Goal: Complete application form

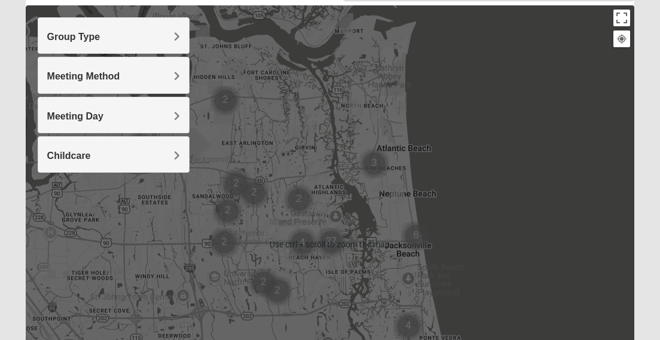
scroll to position [128, 0]
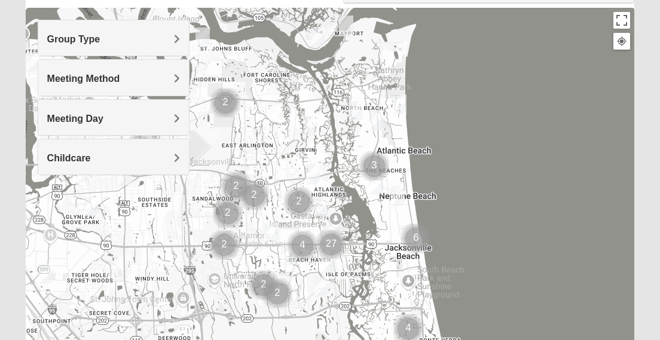
click at [100, 39] on span "Group Type" at bounding box center [73, 39] width 53 height 10
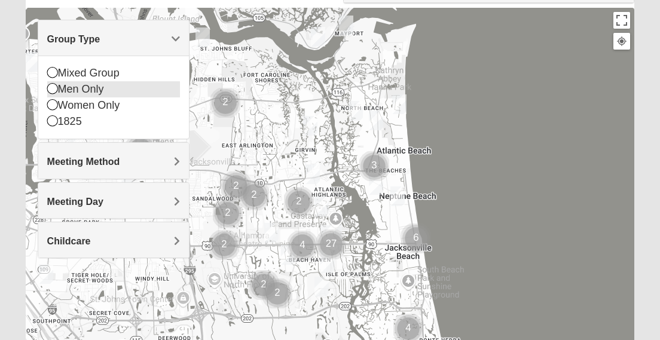
drag, startPoint x: 54, startPoint y: 74, endPoint x: 59, endPoint y: 81, distance: 8.5
click at [54, 74] on icon at bounding box center [52, 72] width 11 height 11
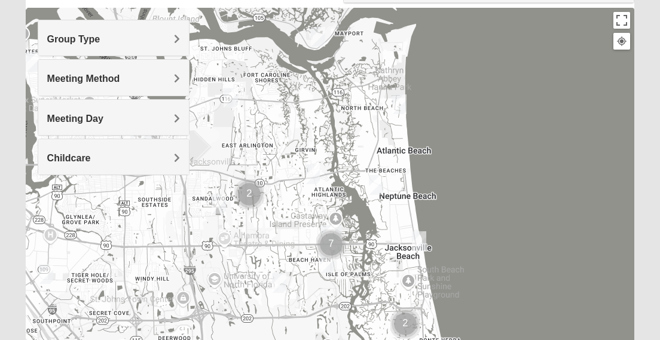
click at [120, 80] on span "Meeting Method" at bounding box center [83, 78] width 73 height 10
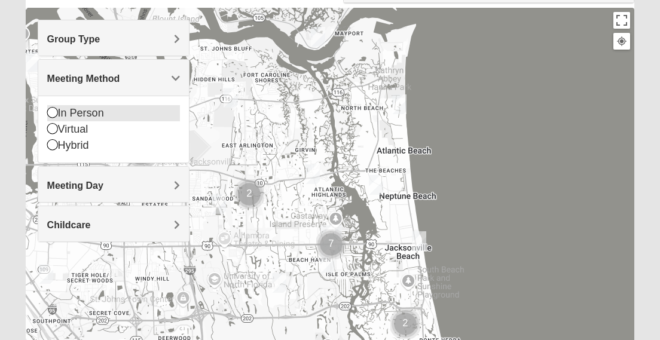
click at [51, 114] on icon at bounding box center [52, 112] width 11 height 11
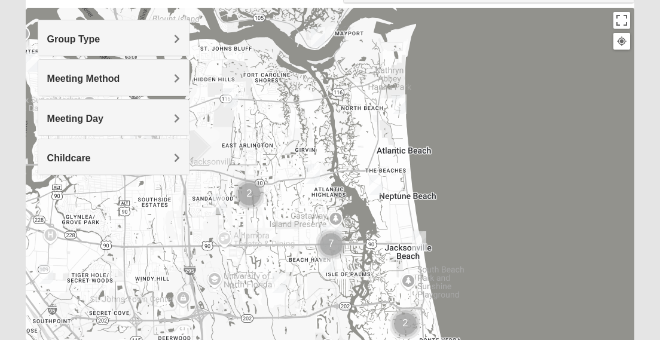
click at [103, 117] on span "Meeting Day" at bounding box center [75, 119] width 56 height 10
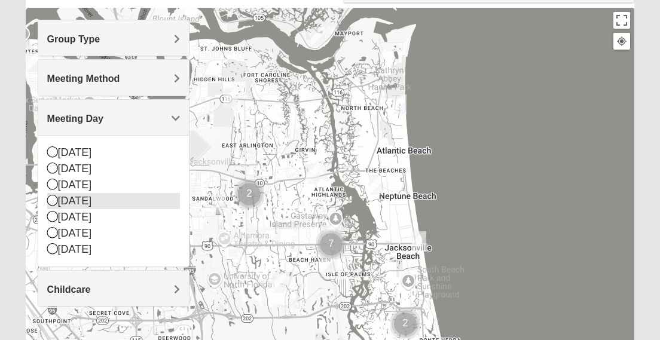
click at [54, 198] on icon at bounding box center [52, 200] width 11 height 11
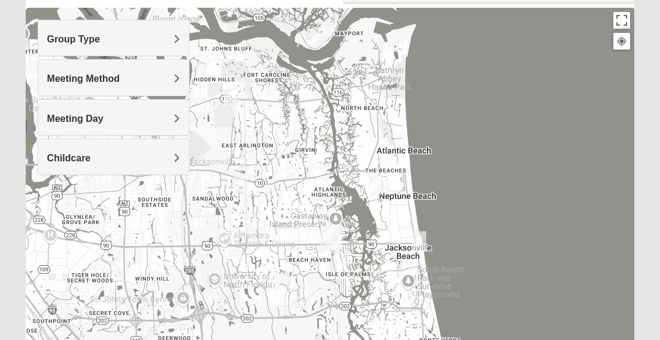
click at [418, 240] on img "Mixed Watkins 32250" at bounding box center [419, 240] width 24 height 29
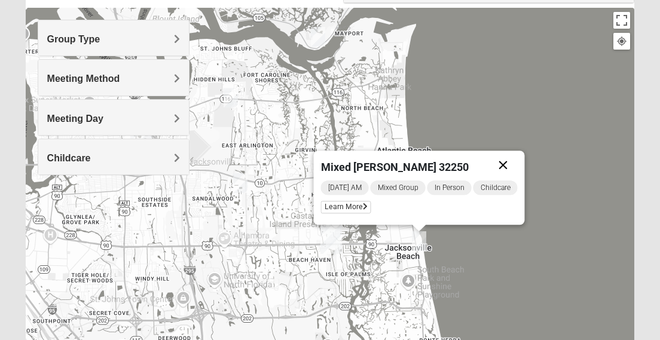
click at [507, 165] on button "Close" at bounding box center [502, 165] width 29 height 29
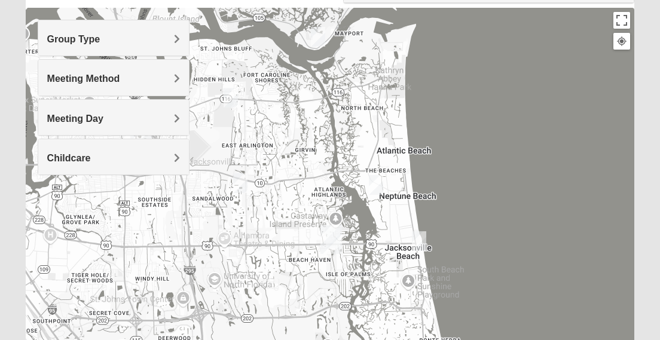
click at [379, 182] on img "Mixed Carter 32266" at bounding box center [376, 184] width 24 height 29
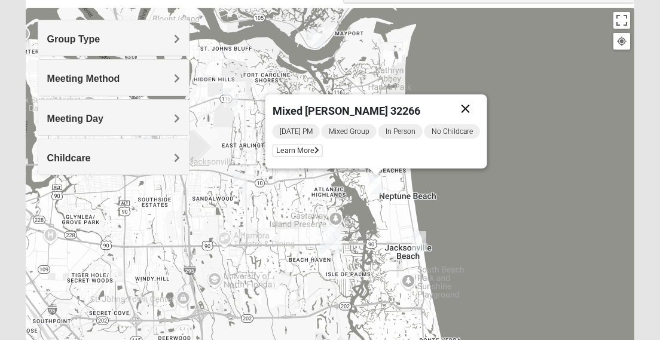
click at [471, 108] on button "Close" at bounding box center [464, 108] width 29 height 29
